Goal: Learn about a topic

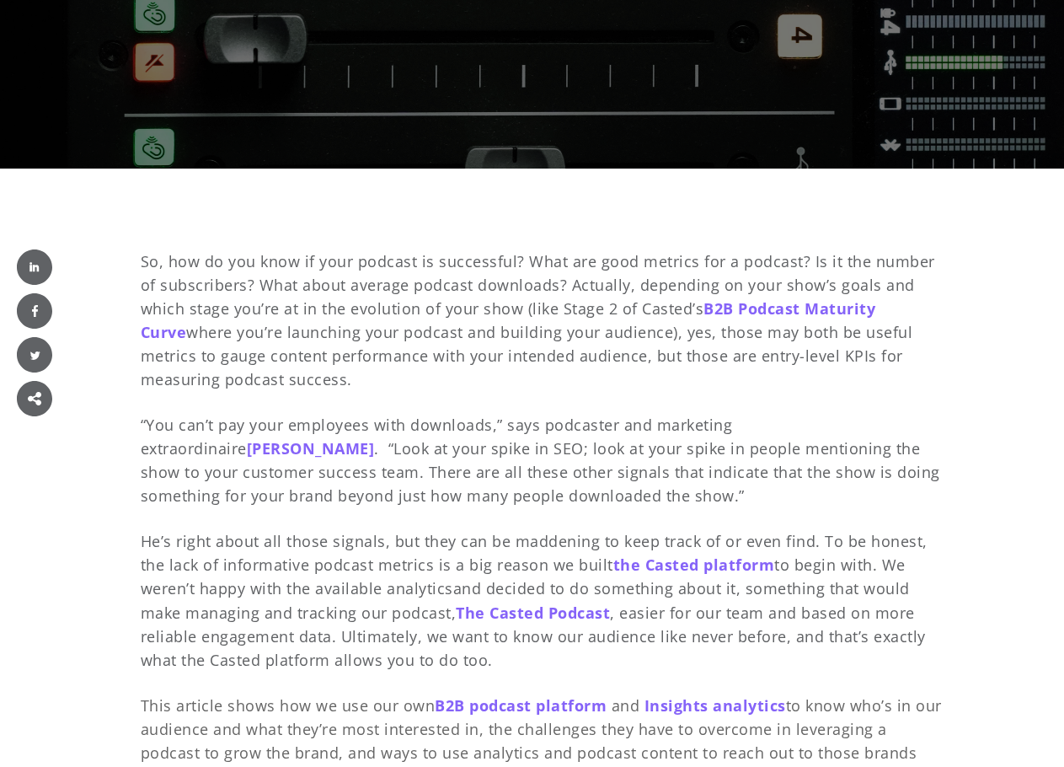
scroll to position [590, 0]
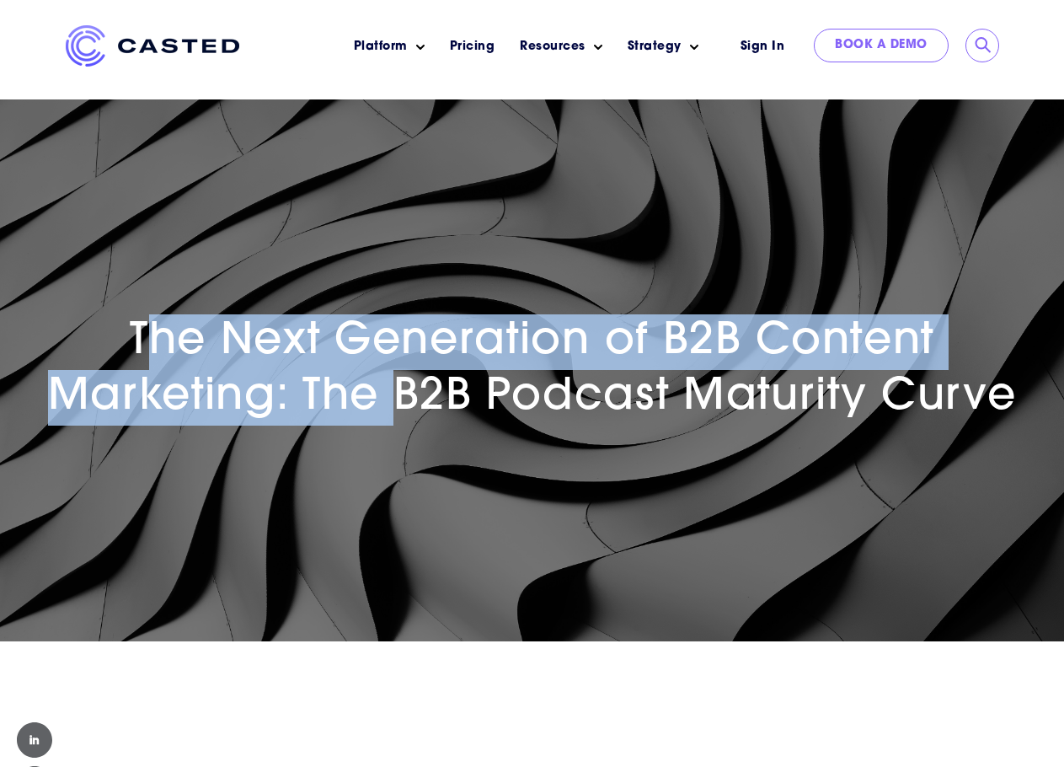
drag, startPoint x: 137, startPoint y: 335, endPoint x: 400, endPoint y: 386, distance: 267.9
click at [400, 386] on span "The Next Generation of B2B Content Marketing: The B2B Podcast Maturity Curve" at bounding box center [532, 369] width 969 height 99
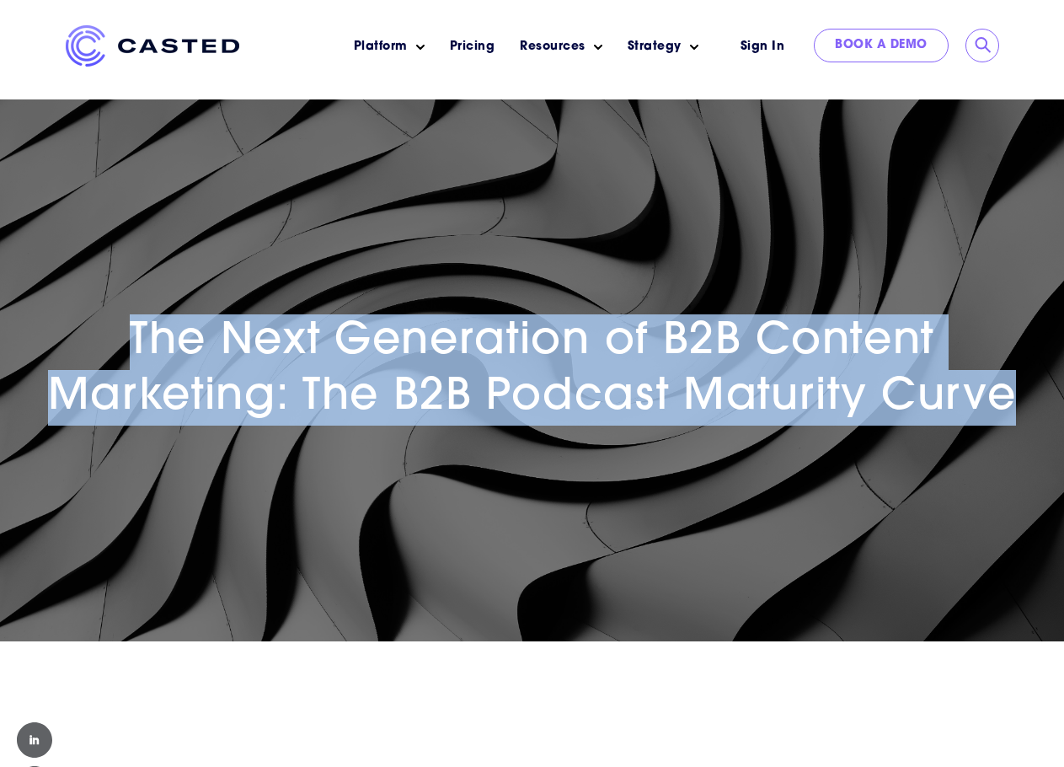
drag, startPoint x: 143, startPoint y: 337, endPoint x: 1013, endPoint y: 387, distance: 871.2
click at [1013, 387] on span "The Next Generation of B2B Content Marketing: The B2B Podcast Maturity Curve" at bounding box center [532, 369] width 969 height 99
copy span "The Next Generation of B2B Content Marketing: The B2B Podcast Maturity Curve"
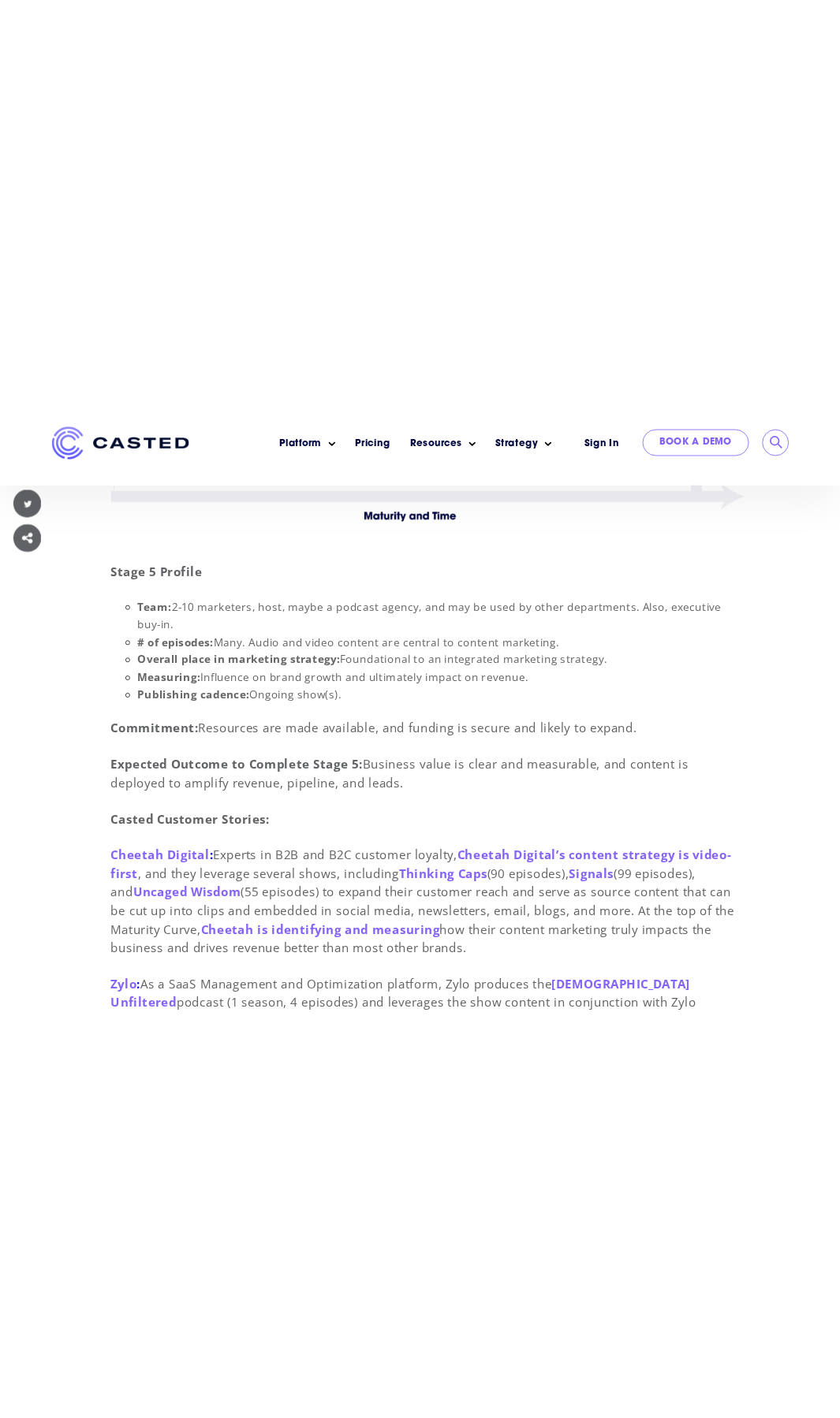
scroll to position [10863, 0]
